Goal: Find specific page/section: Find specific page/section

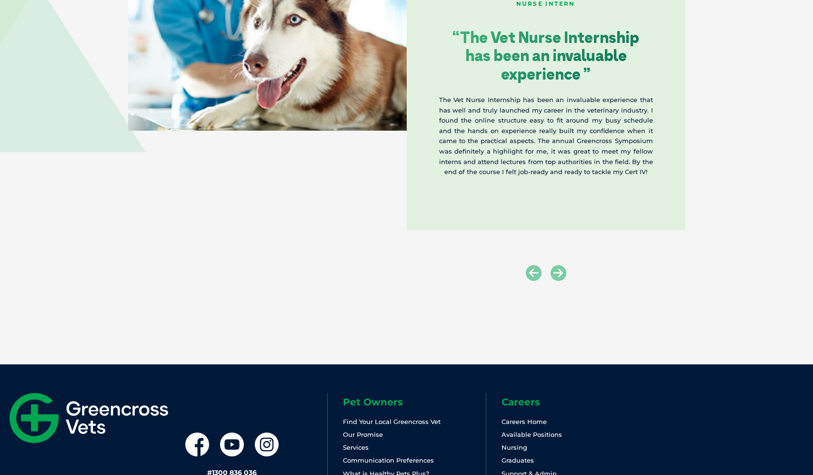
scroll to position [1772, 0]
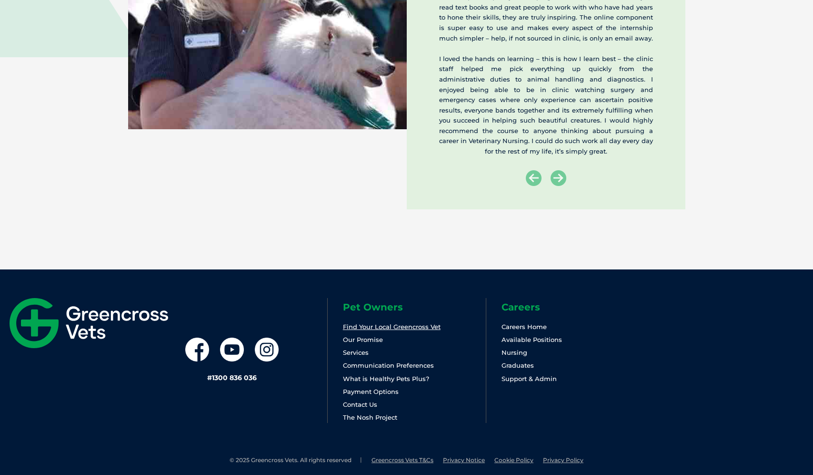
click at [354, 323] on link "Find Your Local Greencross Vet" at bounding box center [392, 327] width 98 height 8
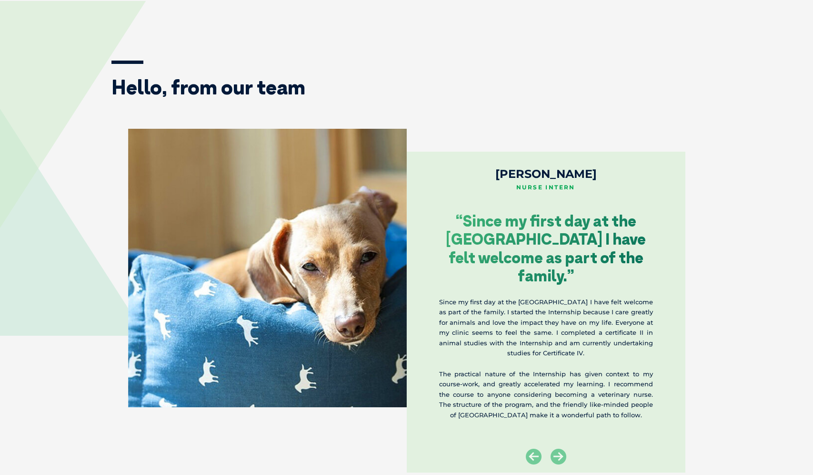
scroll to position [1732, 0]
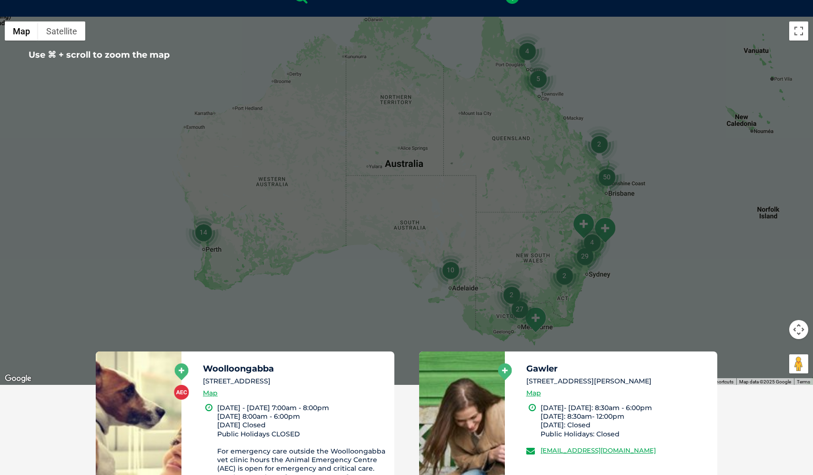
scroll to position [218, 0]
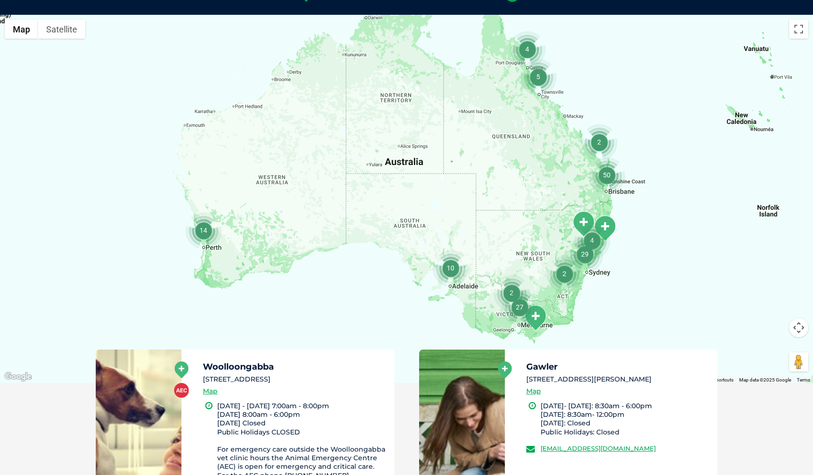
click at [690, 257] on div at bounding box center [406, 199] width 813 height 368
click at [592, 274] on div at bounding box center [406, 199] width 813 height 368
click at [584, 256] on img "29" at bounding box center [585, 254] width 36 height 36
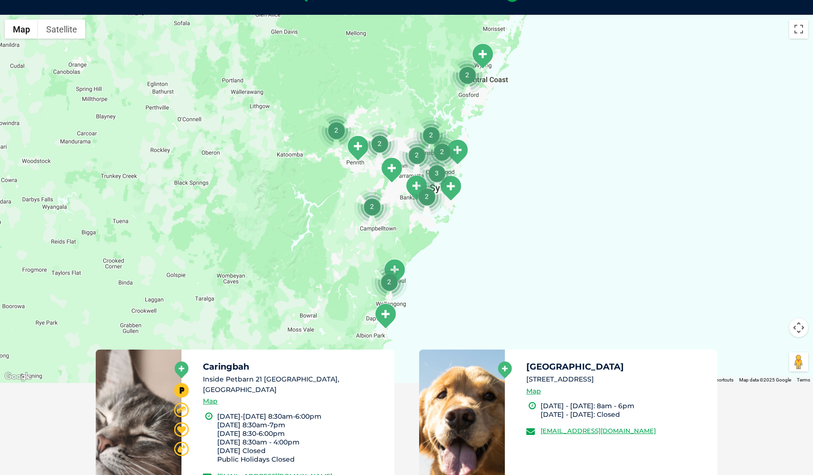
click at [442, 293] on div "To navigate, press the arrow keys." at bounding box center [406, 199] width 813 height 368
click at [428, 198] on img "2" at bounding box center [427, 196] width 36 height 36
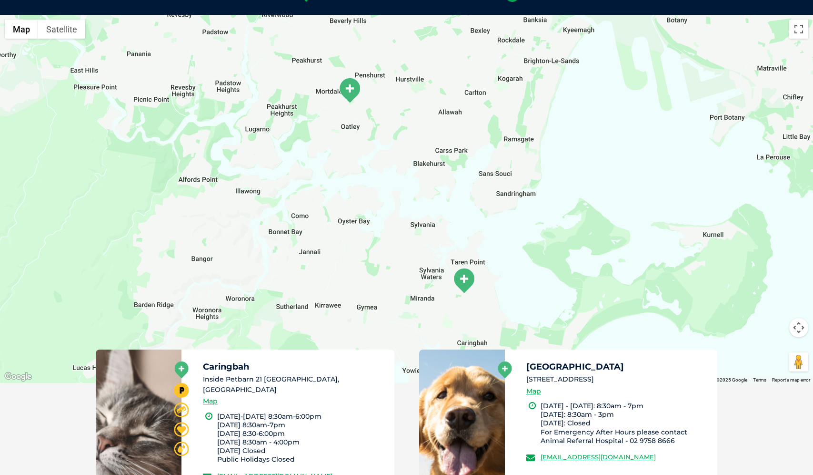
click at [463, 277] on img "Caringbah" at bounding box center [464, 280] width 24 height 26
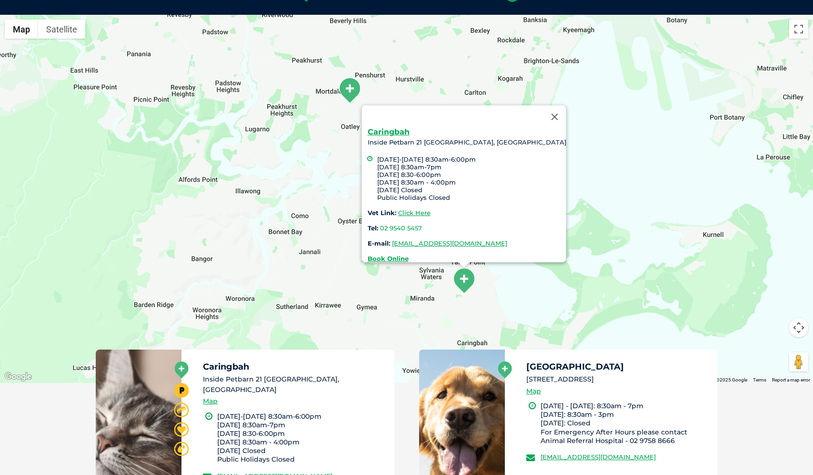
click at [348, 91] on img "Mortdale" at bounding box center [350, 90] width 24 height 26
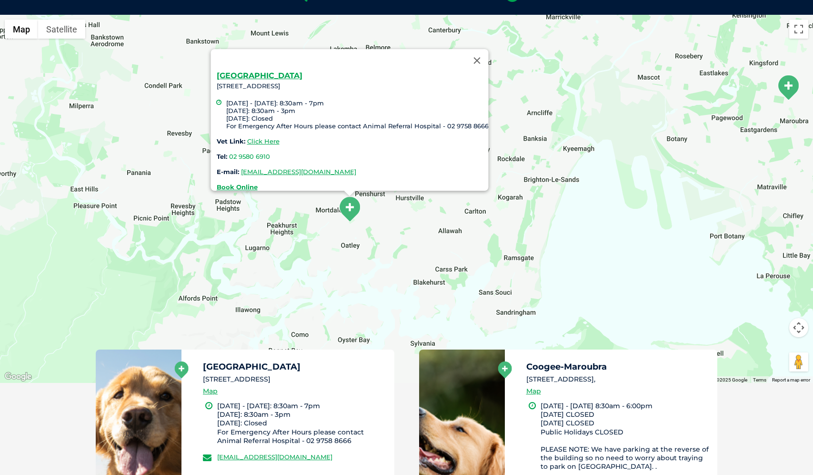
click at [416, 292] on div "Mortdale [STREET_ADDRESS] [DATE] - [DATE]: 8:30am - 7pm [DATE]: 8:30am - 3pm [D…" at bounding box center [406, 199] width 813 height 368
click at [483, 54] on button "Close" at bounding box center [476, 60] width 23 height 23
